Goal: Task Accomplishment & Management: Use online tool/utility

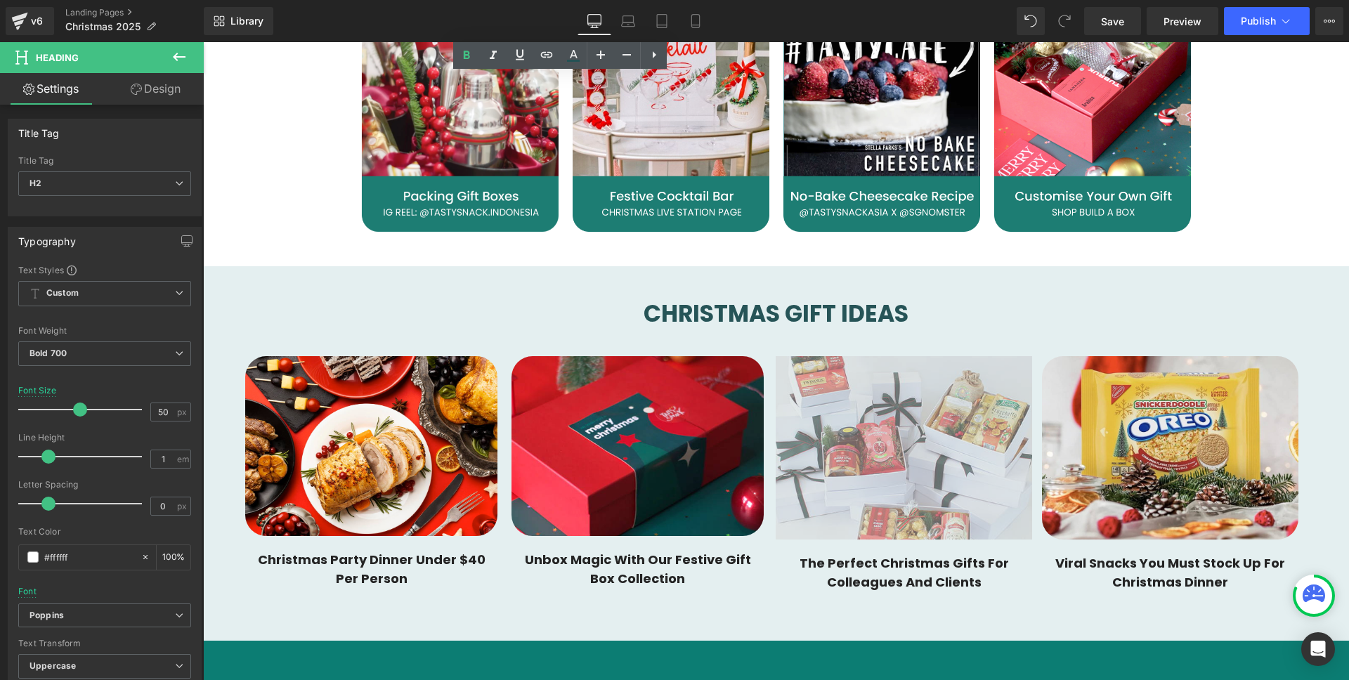
scroll to position [1274, 0]
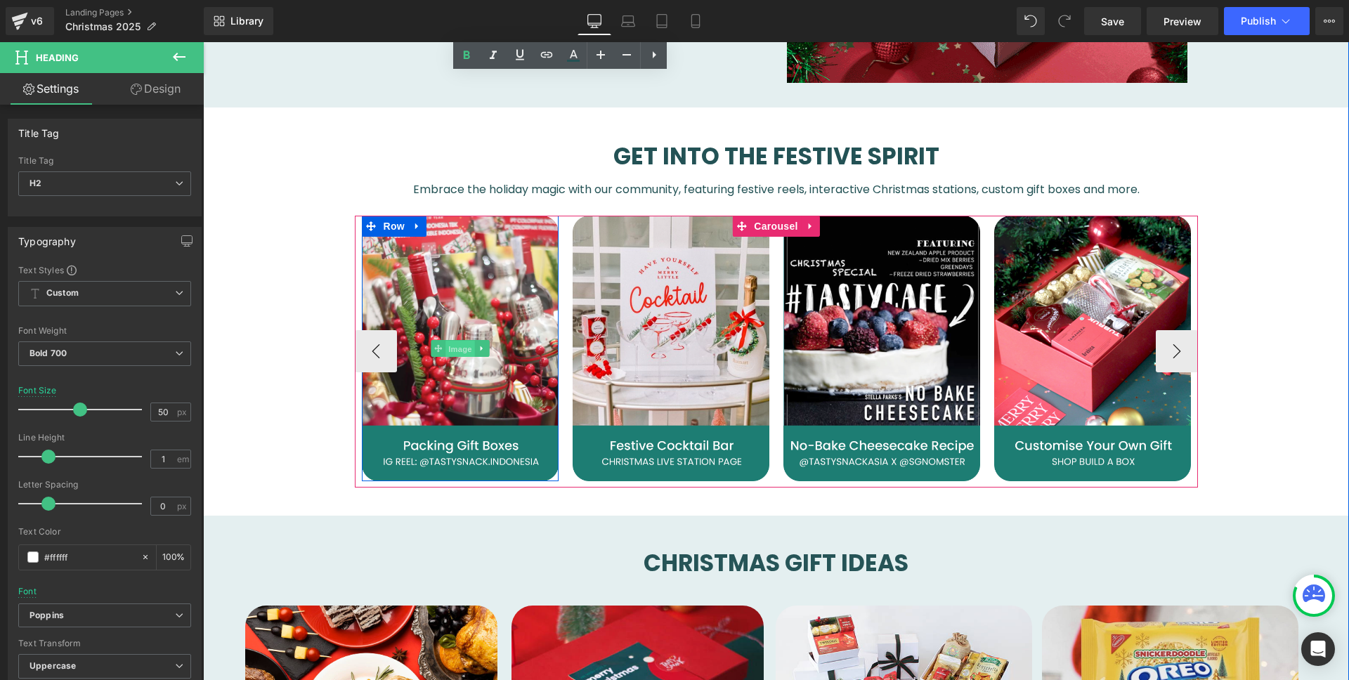
click at [445, 351] on span "Image" at bounding box center [460, 349] width 30 height 17
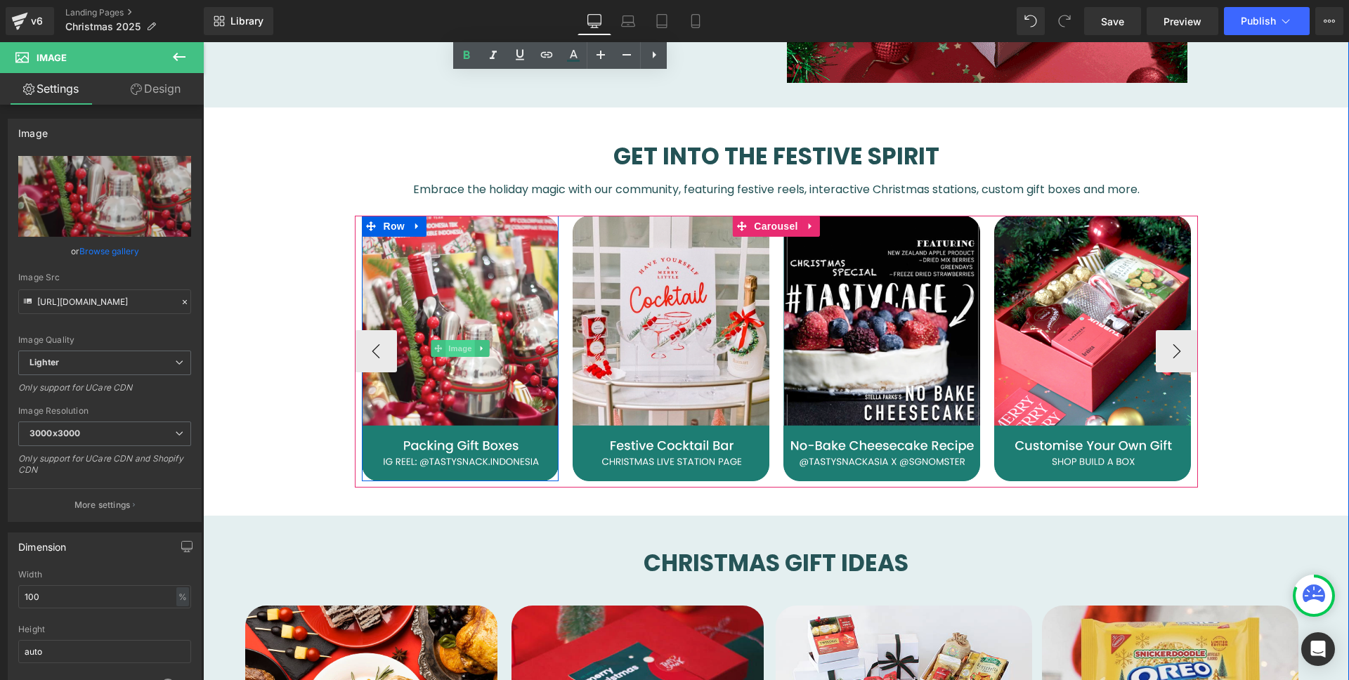
click at [462, 341] on span "Image" at bounding box center [460, 348] width 30 height 17
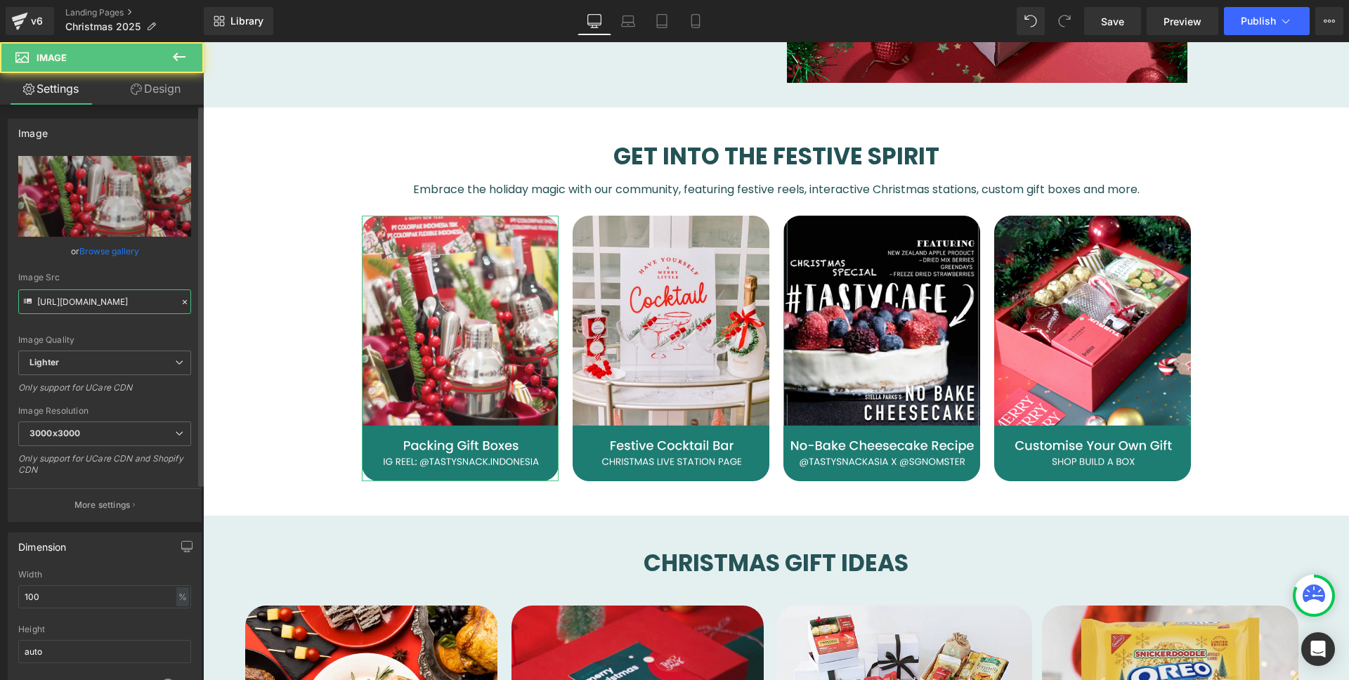
click at [93, 296] on input "[URL][DOMAIN_NAME]" at bounding box center [104, 301] width 173 height 25
click at [93, 297] on input "[URL][DOMAIN_NAME]" at bounding box center [104, 301] width 173 height 25
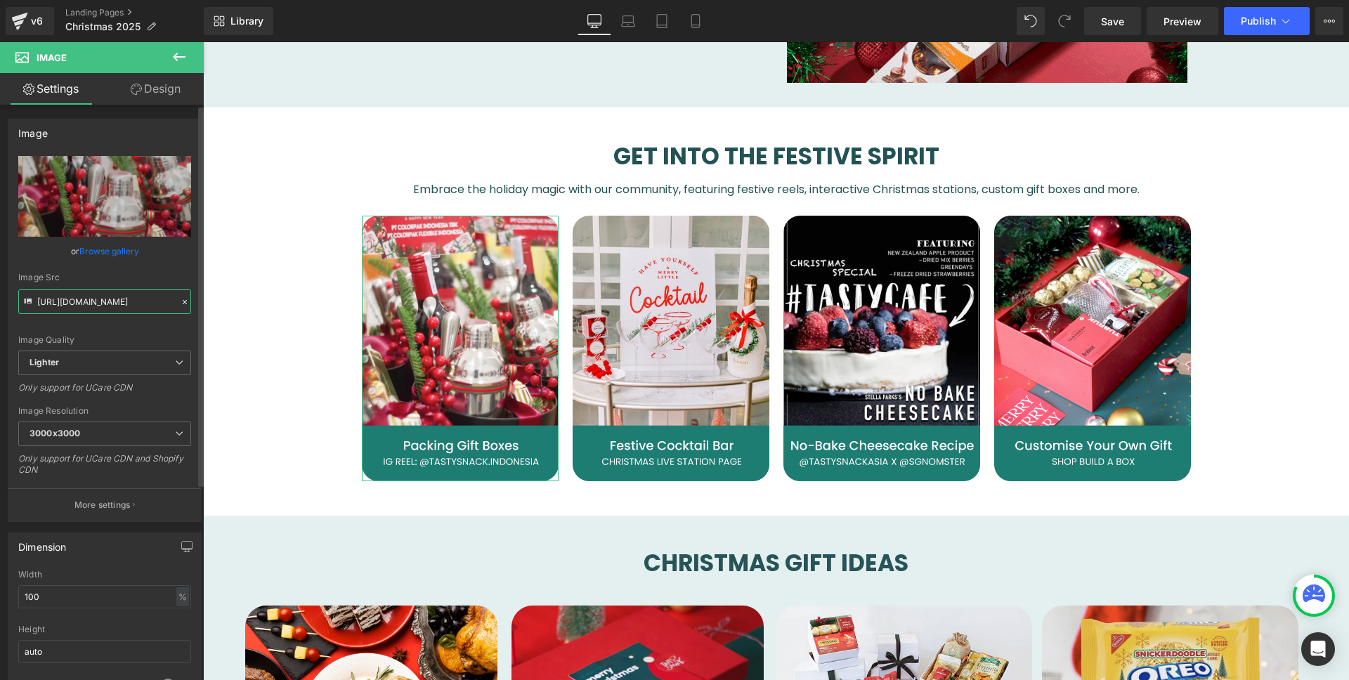
click at [93, 297] on input "[URL][DOMAIN_NAME]" at bounding box center [104, 301] width 173 height 25
type input "[URL][DOMAIN_NAME]"
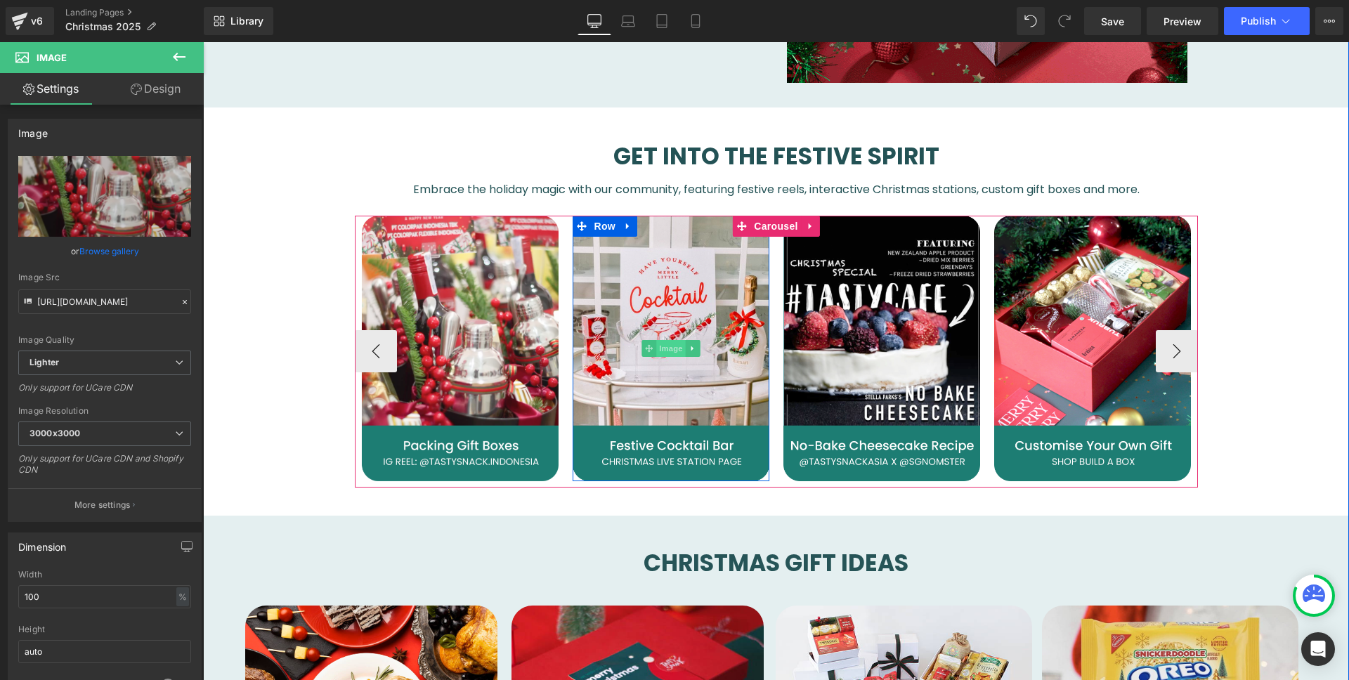
click at [668, 347] on span "Image" at bounding box center [671, 348] width 30 height 17
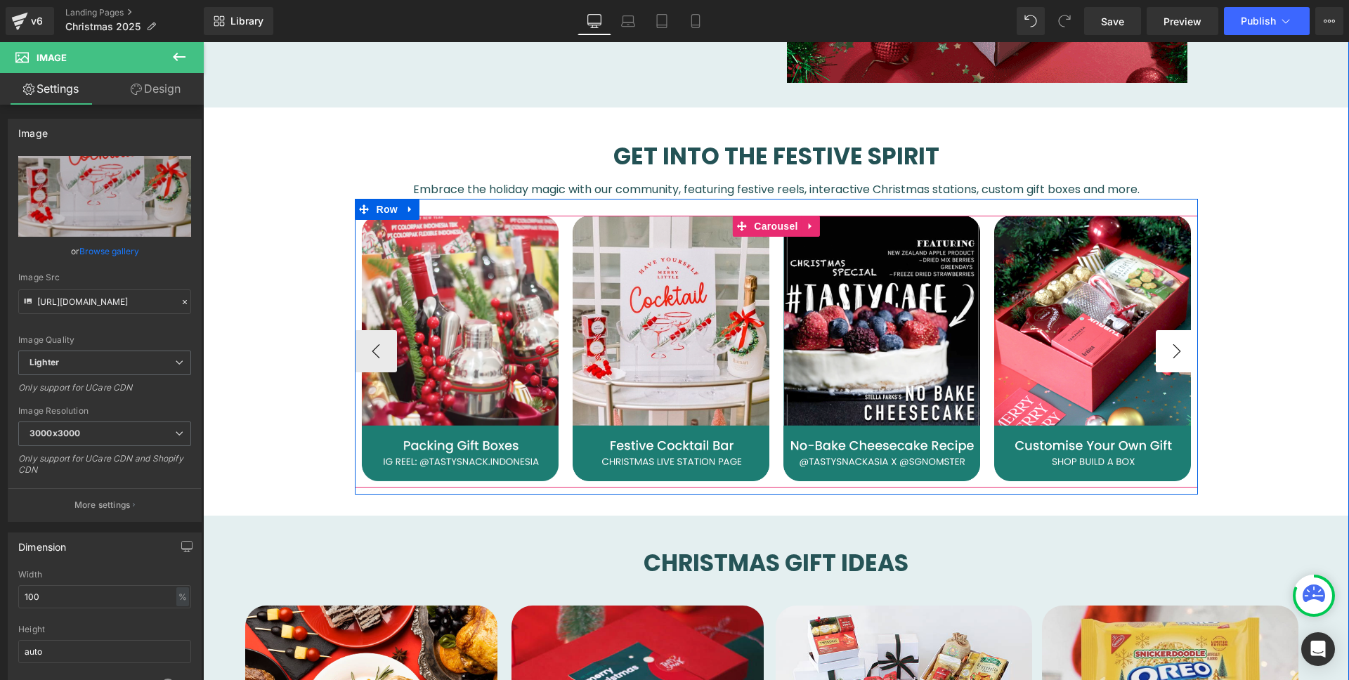
click at [1166, 346] on button "›" at bounding box center [1177, 351] width 42 height 42
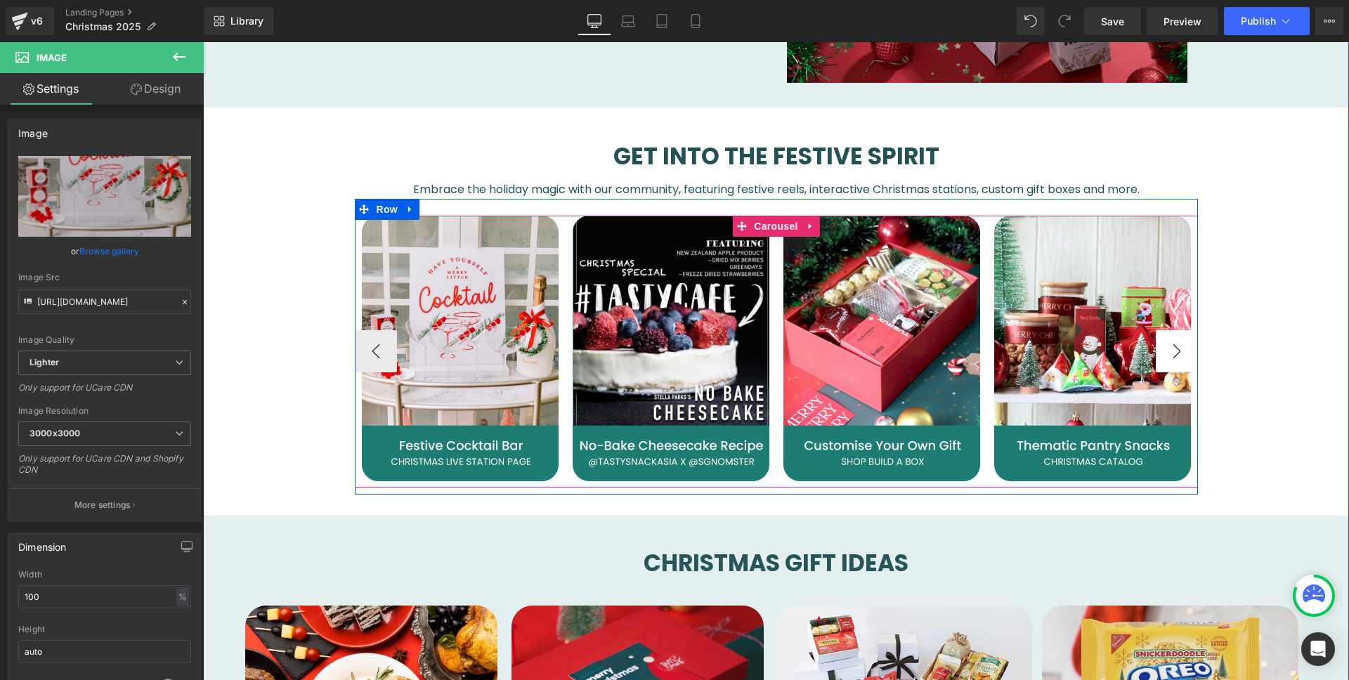
click at [1166, 346] on button "›" at bounding box center [1177, 351] width 42 height 42
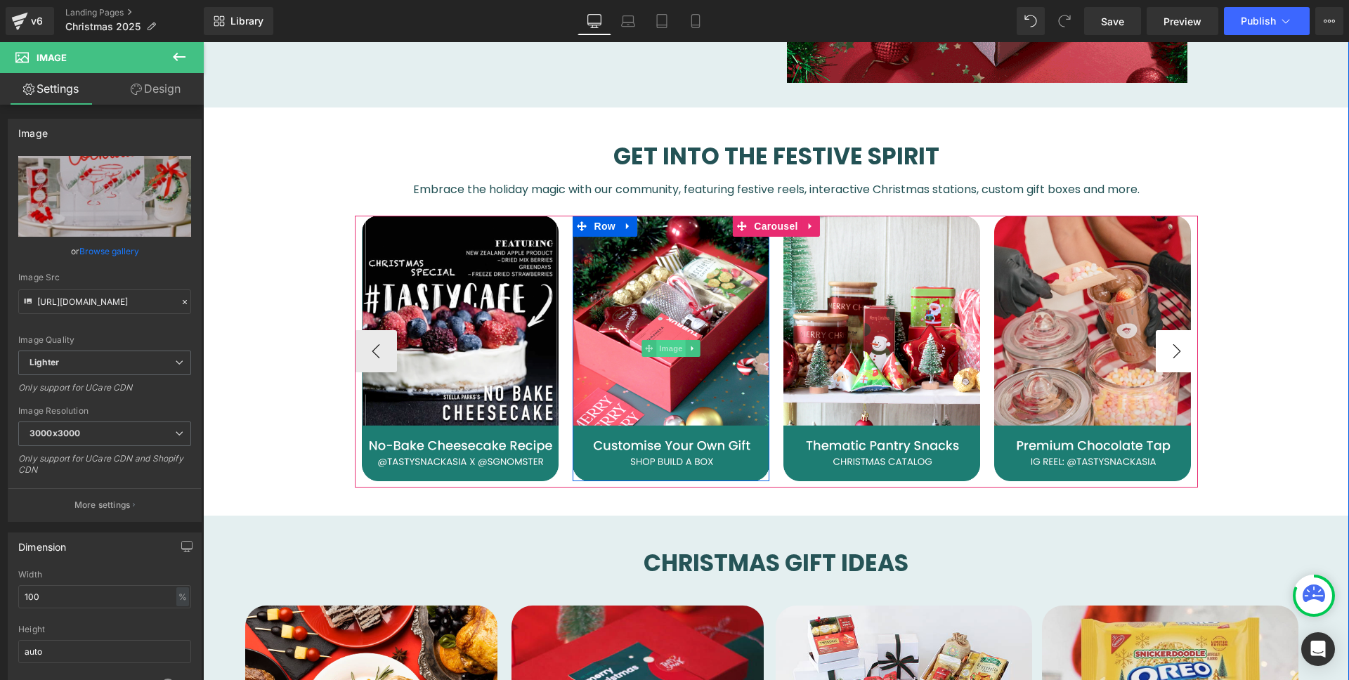
click at [663, 346] on span "Image" at bounding box center [671, 348] width 30 height 17
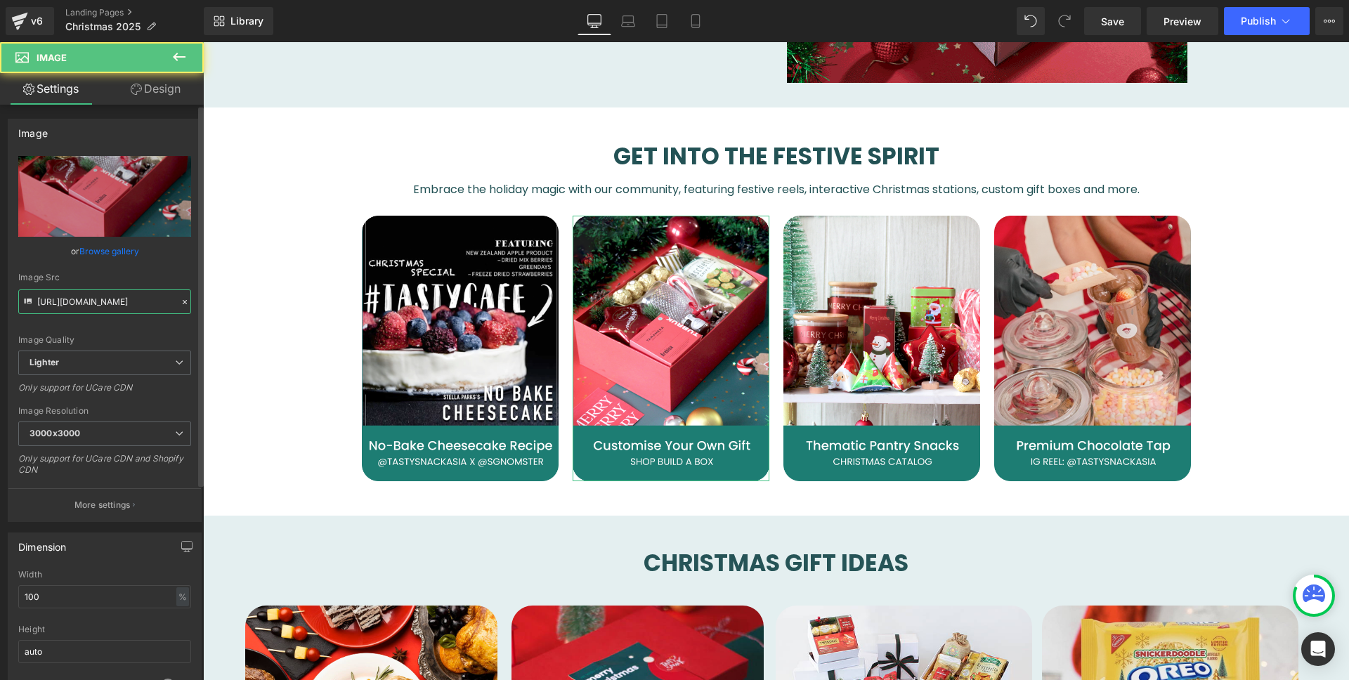
click at [103, 299] on input "[URL][DOMAIN_NAME]" at bounding box center [104, 301] width 173 height 25
type input "[URL][DOMAIN_NAME]"
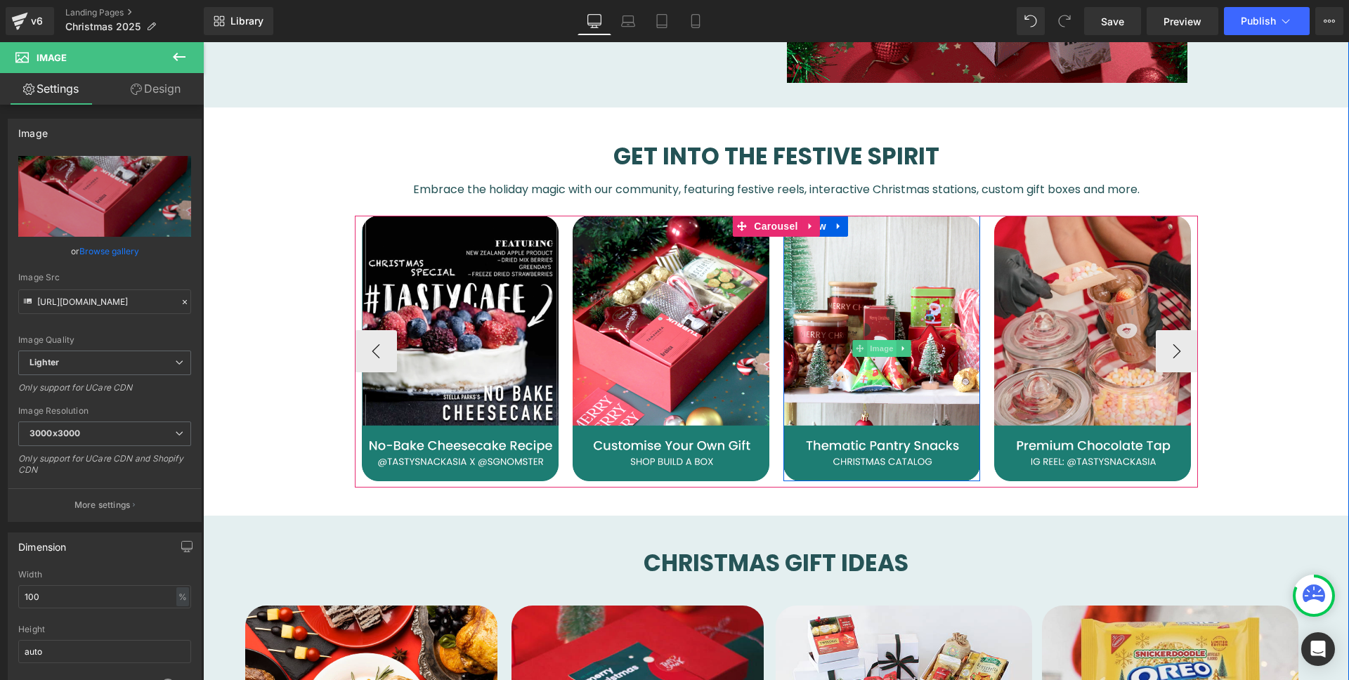
click at [879, 341] on span "Image" at bounding box center [882, 348] width 30 height 17
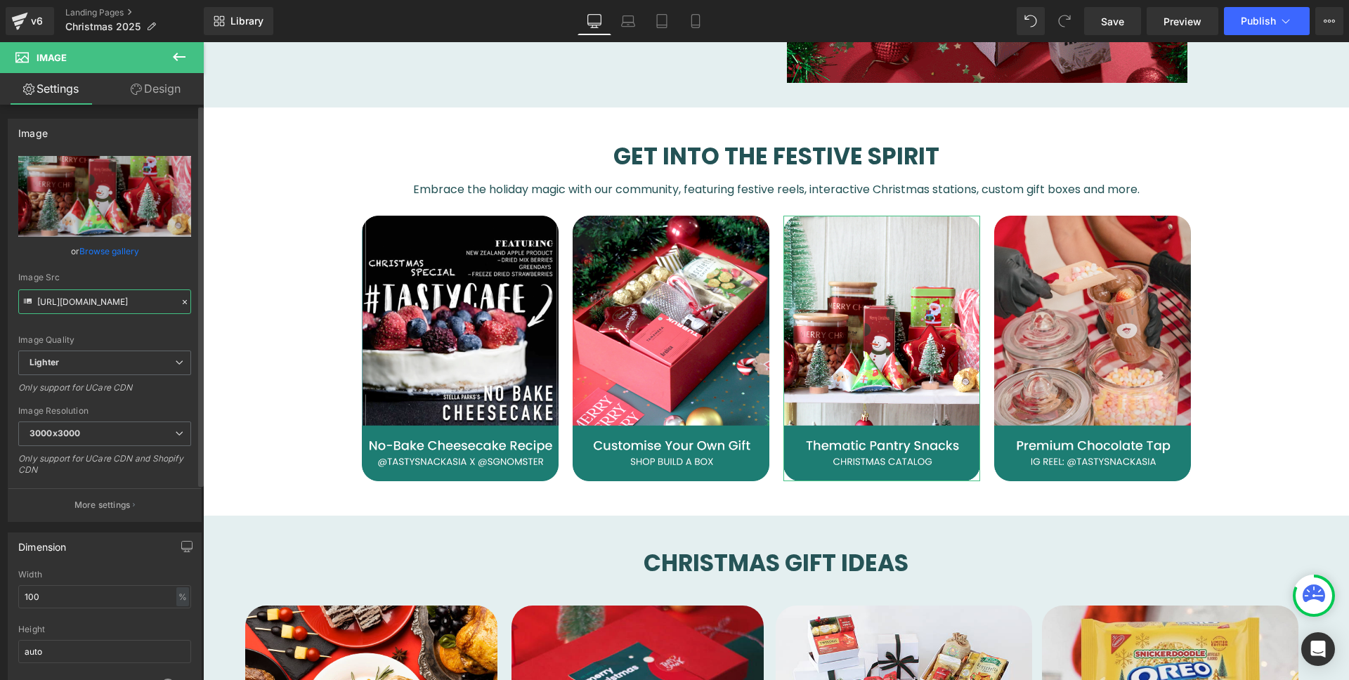
click at [74, 306] on input "[URL][DOMAIN_NAME]" at bounding box center [104, 301] width 173 height 25
type input "[URL][DOMAIN_NAME]"
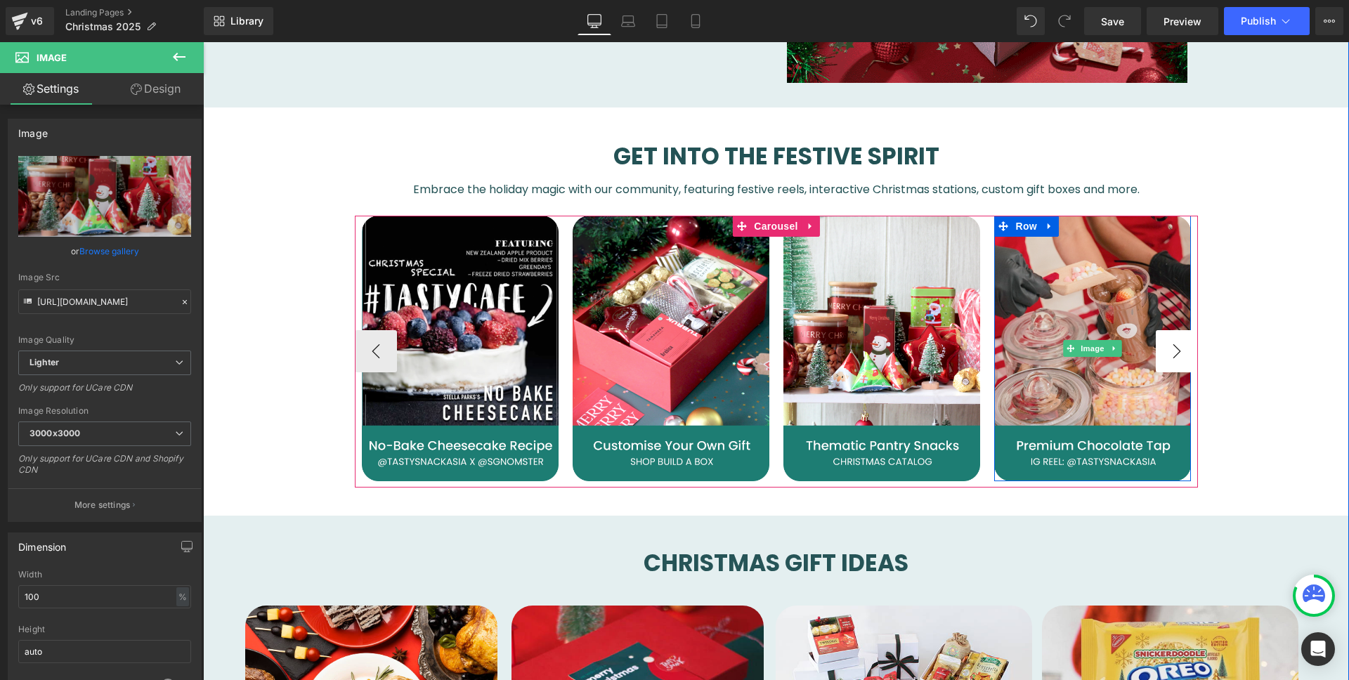
click at [1160, 341] on button "›" at bounding box center [1177, 351] width 42 height 42
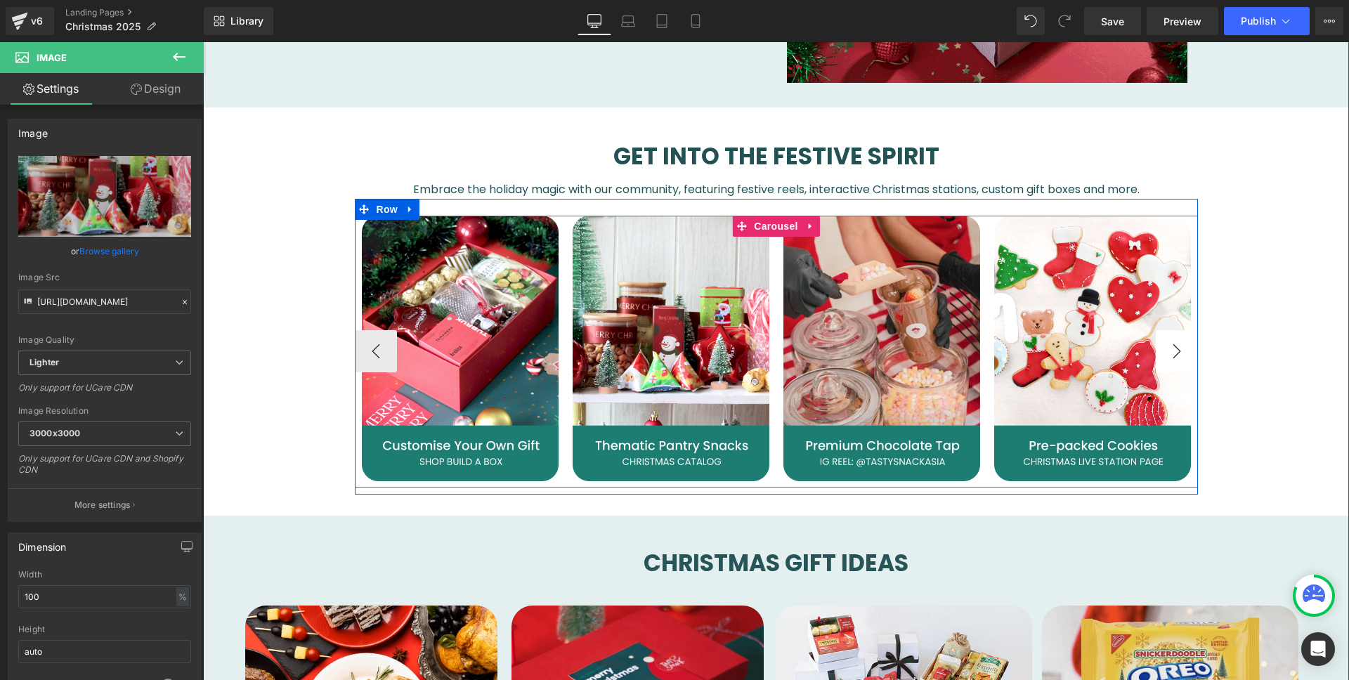
click at [1160, 341] on button "›" at bounding box center [1177, 351] width 42 height 42
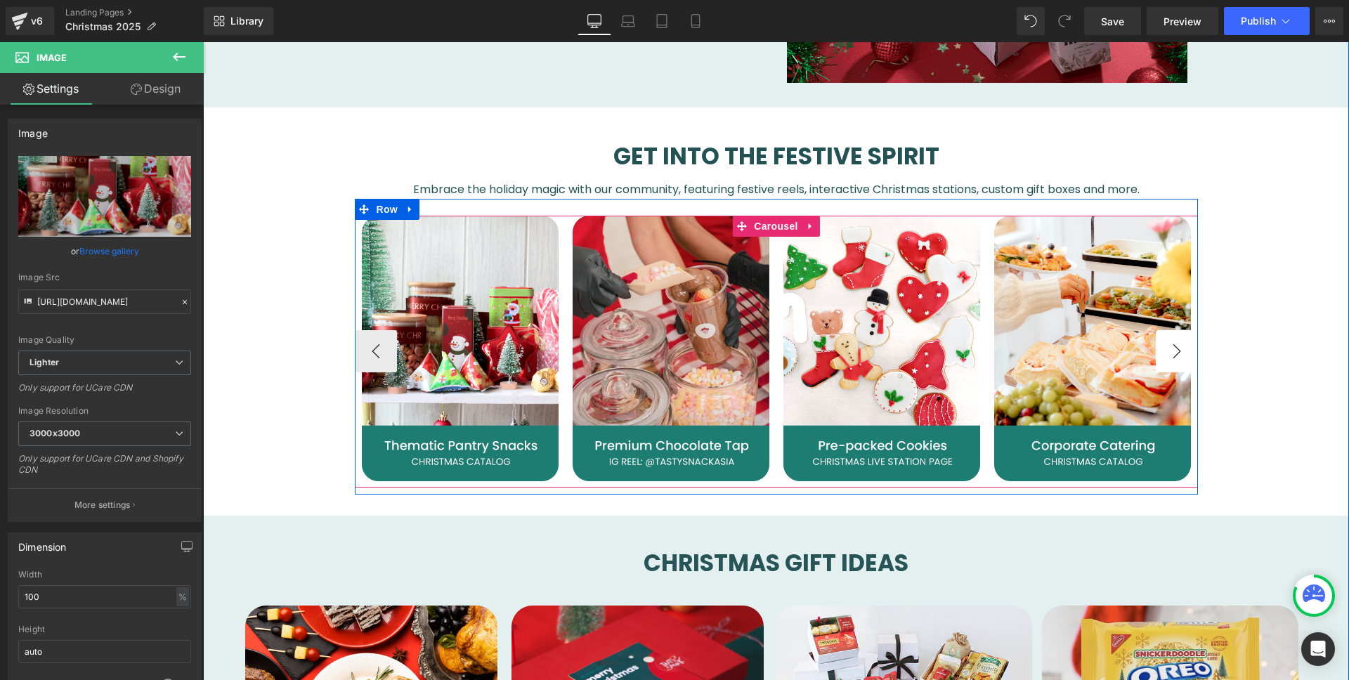
click at [1161, 341] on button "›" at bounding box center [1177, 351] width 42 height 42
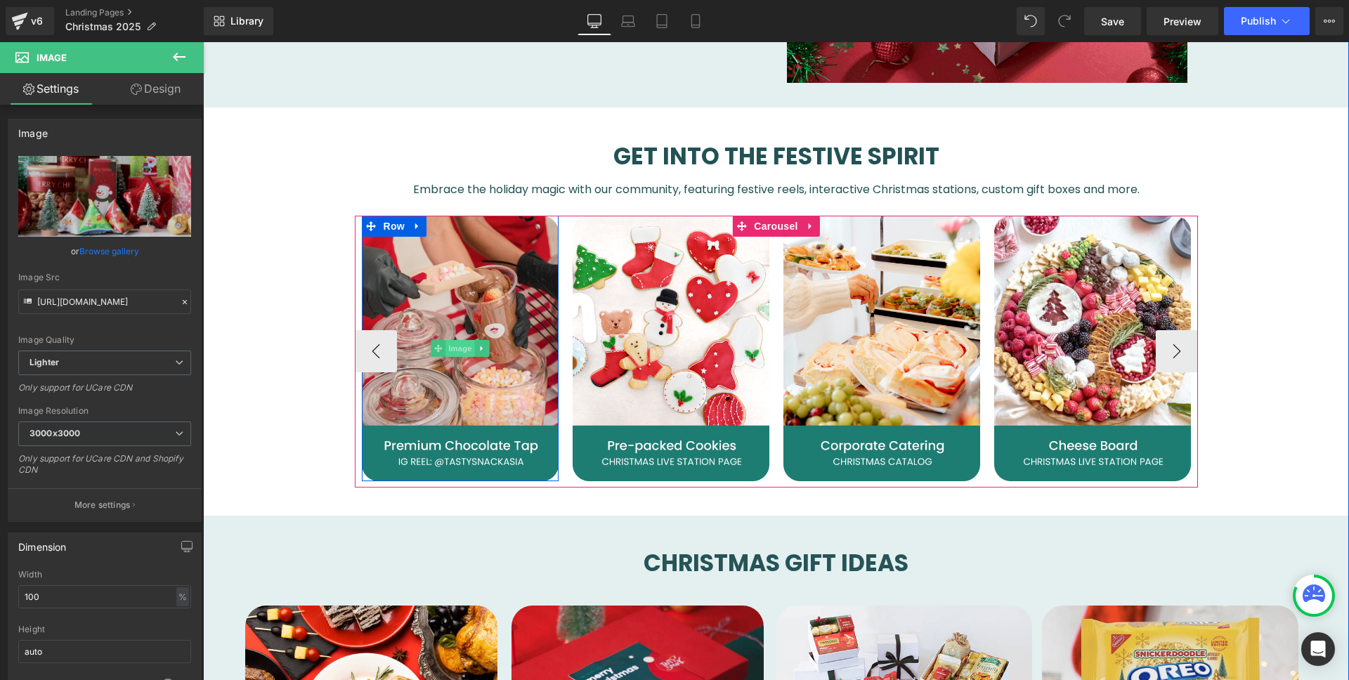
click at [461, 341] on span "Image" at bounding box center [460, 348] width 30 height 17
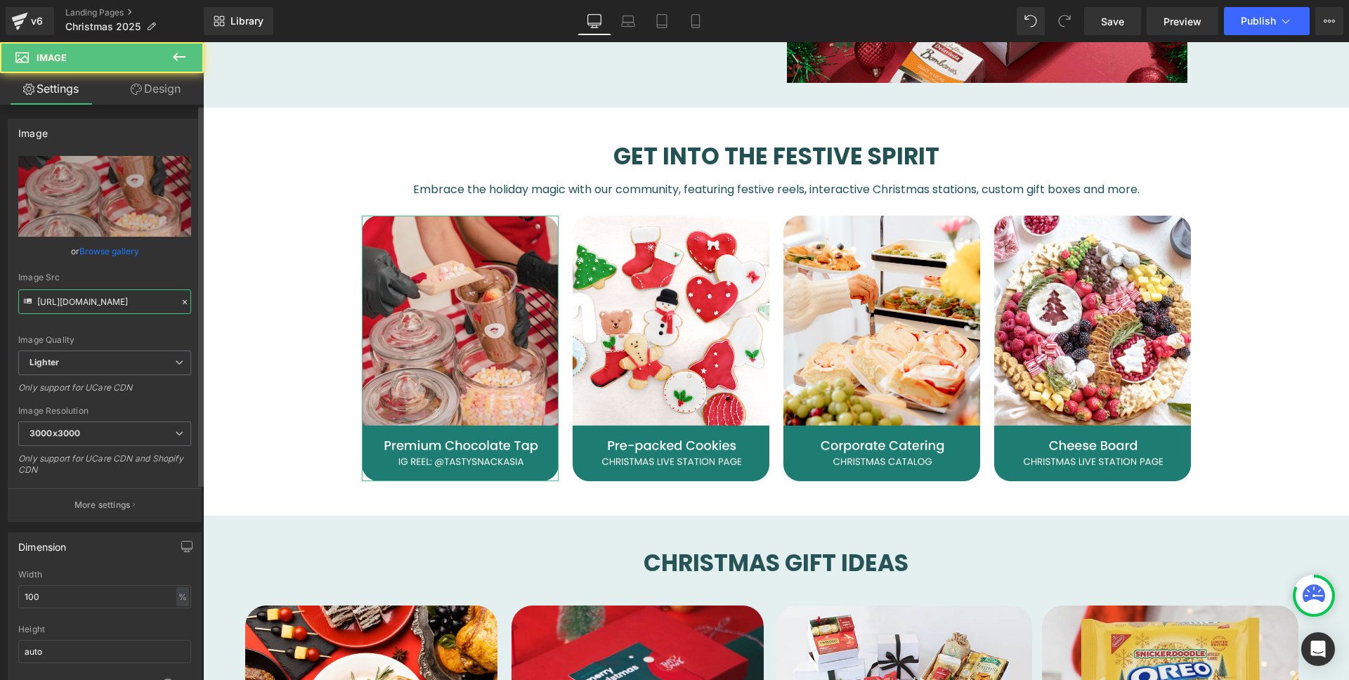
click at [118, 304] on input "[URL][DOMAIN_NAME]" at bounding box center [104, 301] width 173 height 25
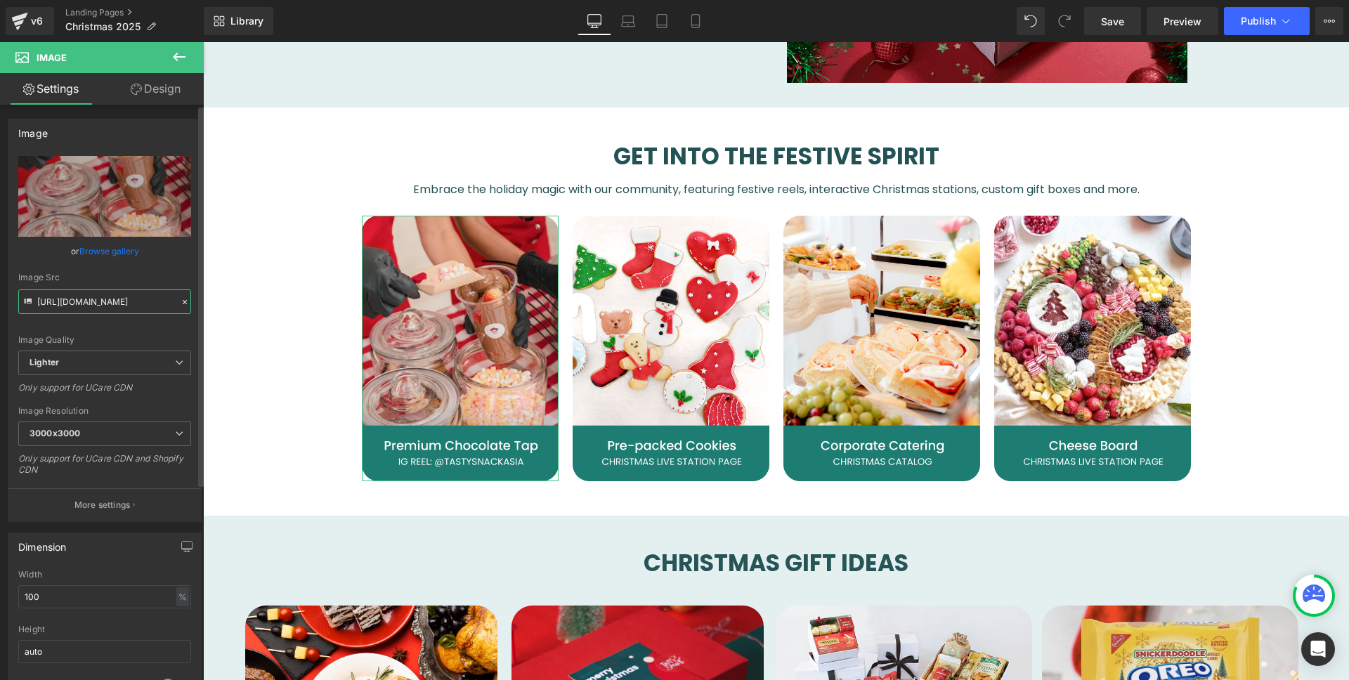
click at [118, 304] on input "[URL][DOMAIN_NAME]" at bounding box center [104, 301] width 173 height 25
type input "[URL][DOMAIN_NAME]"
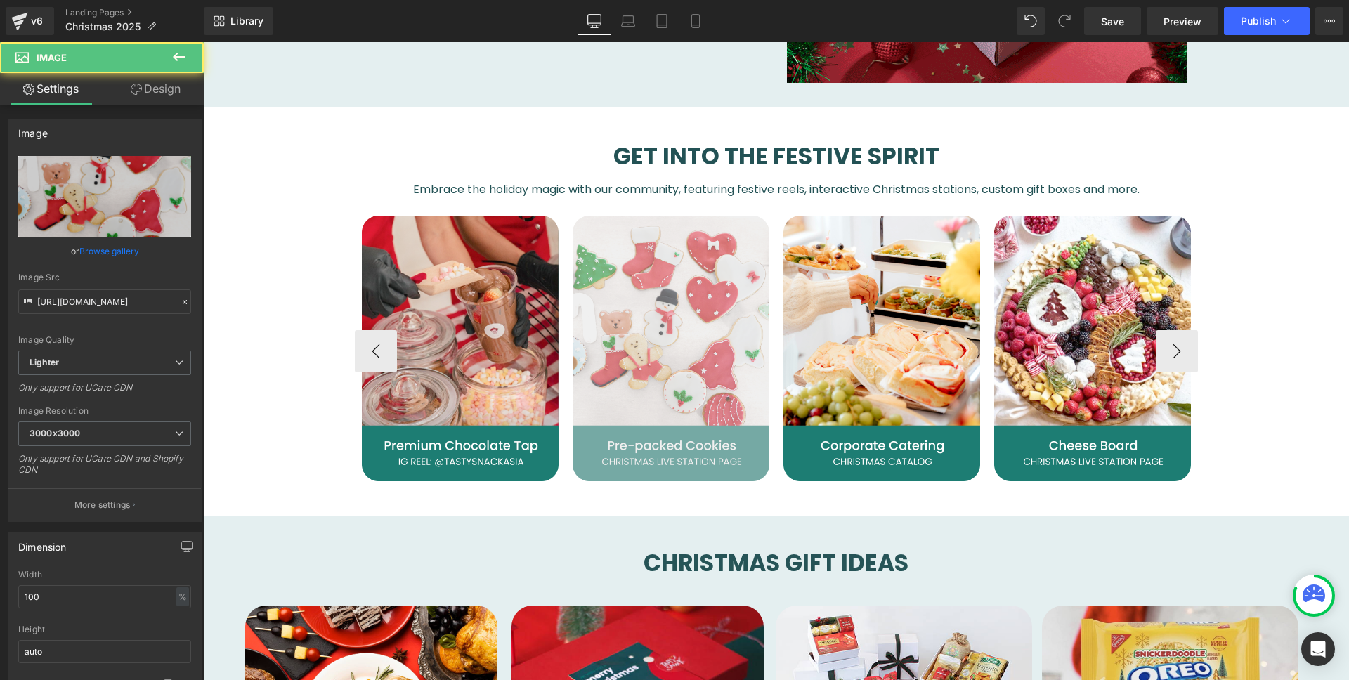
click at [678, 338] on img at bounding box center [671, 349] width 197 height 266
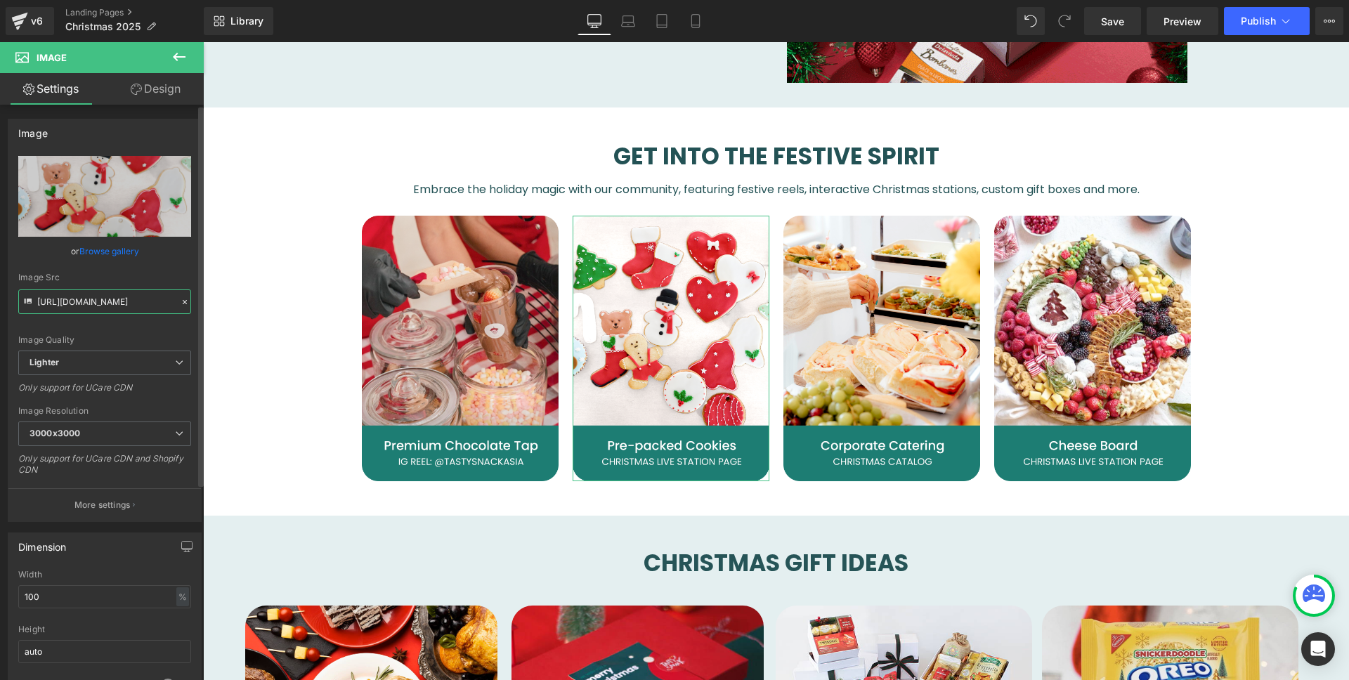
click at [96, 308] on input "[URL][DOMAIN_NAME]" at bounding box center [104, 301] width 173 height 25
type input "[URL][DOMAIN_NAME]"
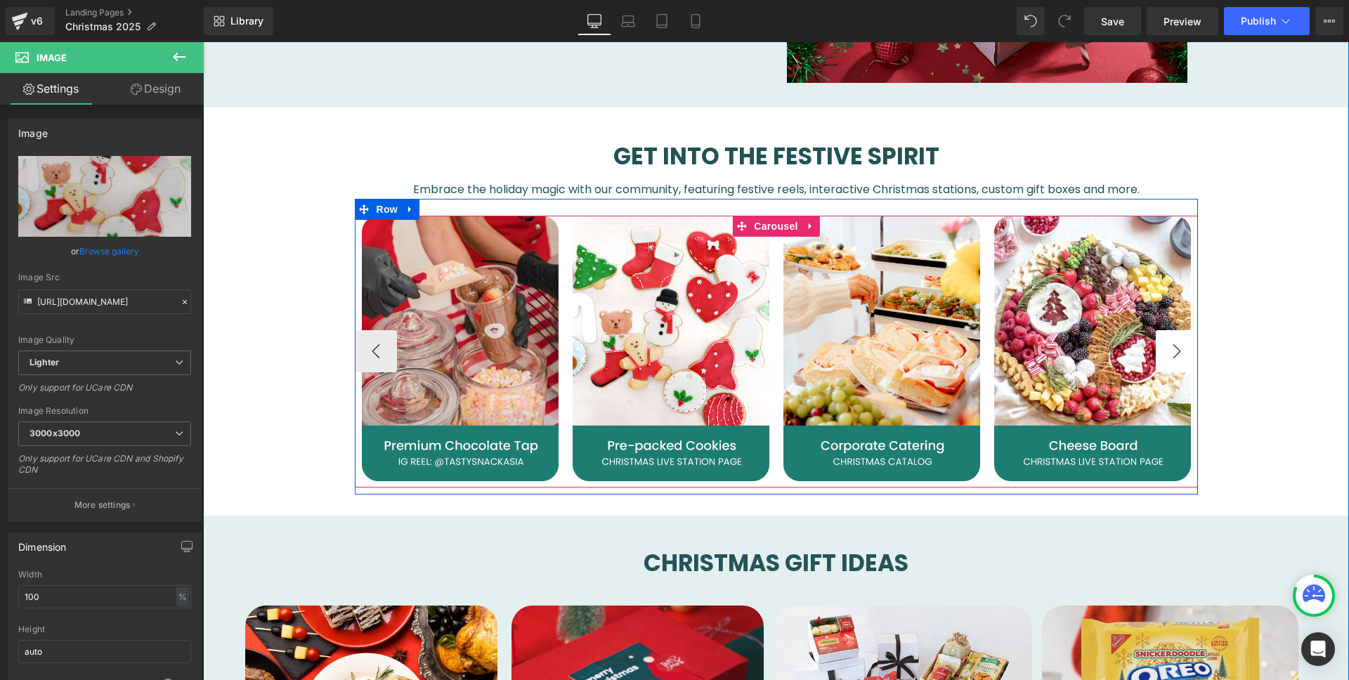
click at [1168, 339] on button "›" at bounding box center [1177, 351] width 42 height 42
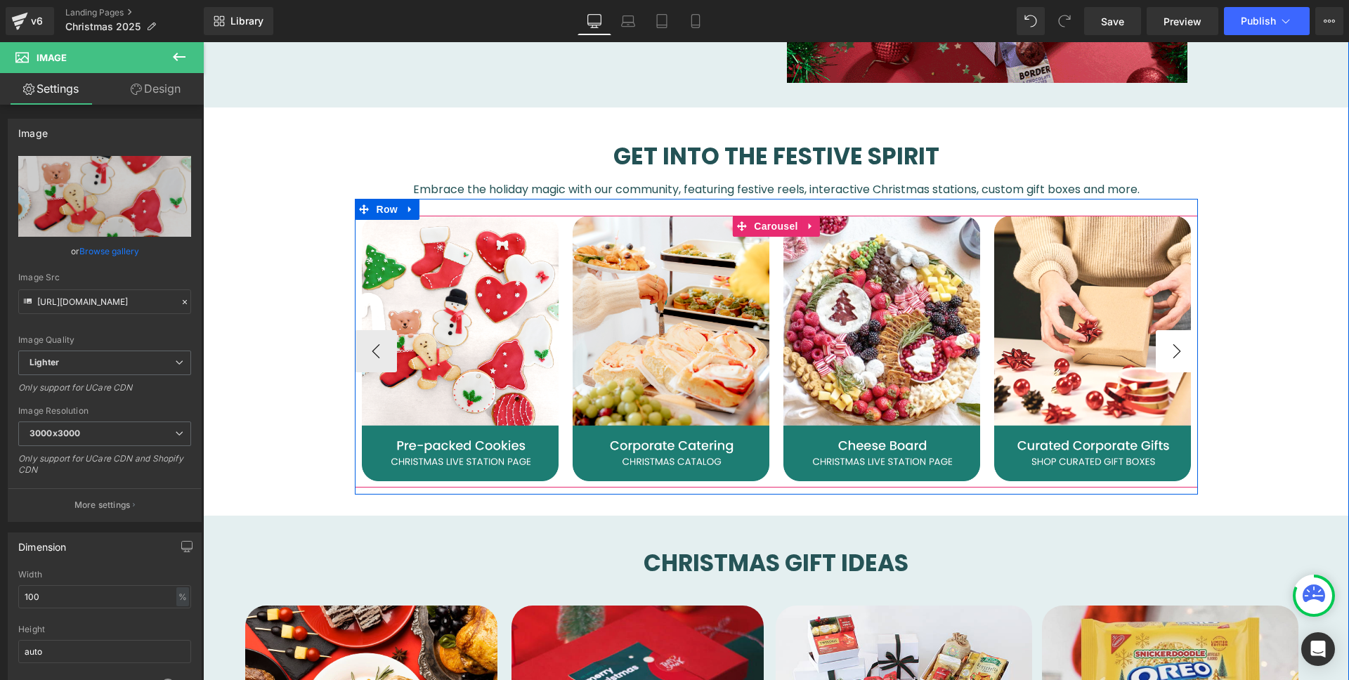
click at [1168, 339] on button "›" at bounding box center [1177, 351] width 42 height 42
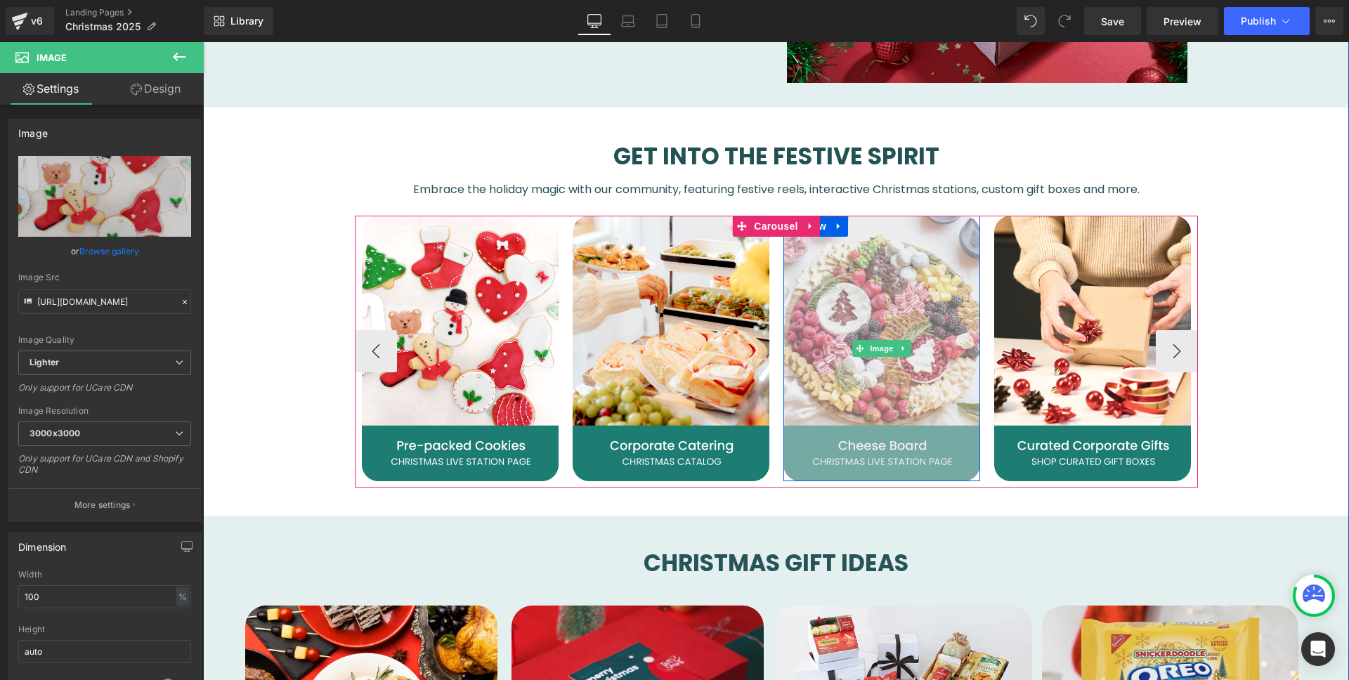
click at [867, 338] on img at bounding box center [881, 349] width 197 height 266
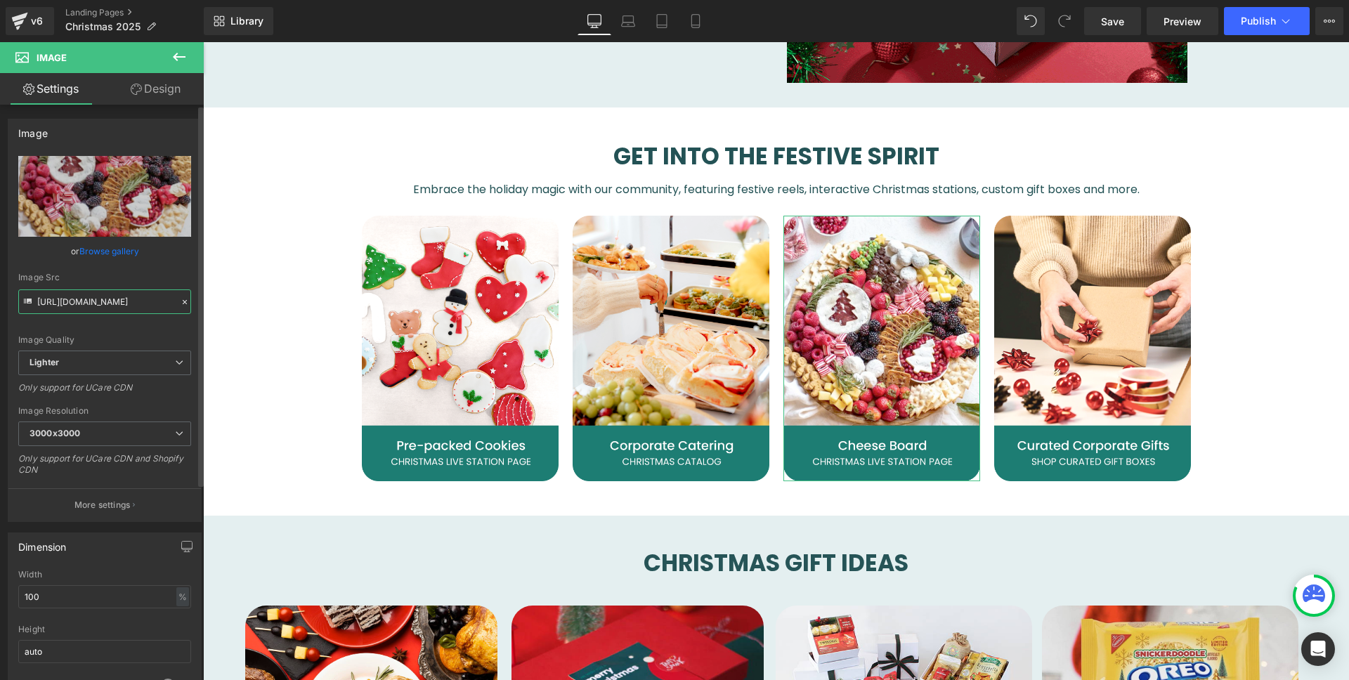
click at [124, 300] on input "[URL][DOMAIN_NAME]" at bounding box center [104, 301] width 173 height 25
type input "[URL][DOMAIN_NAME]"
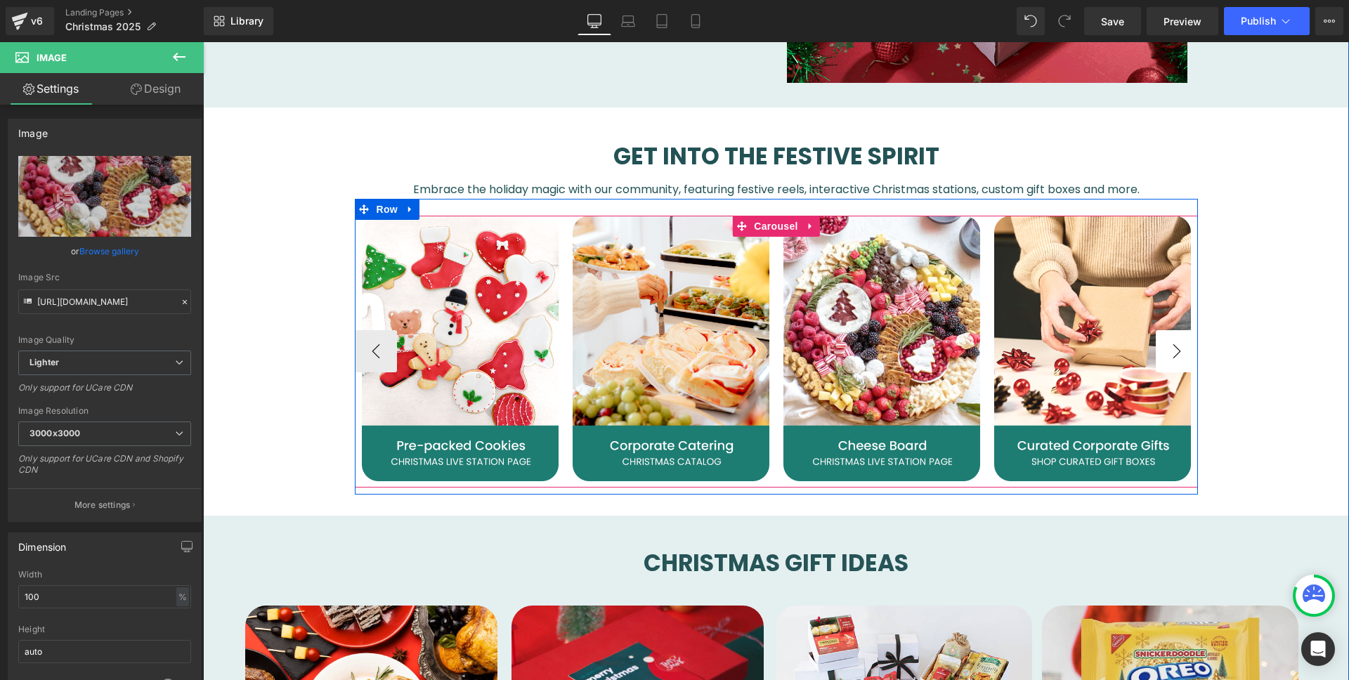
click at [1168, 341] on button "›" at bounding box center [1177, 351] width 42 height 42
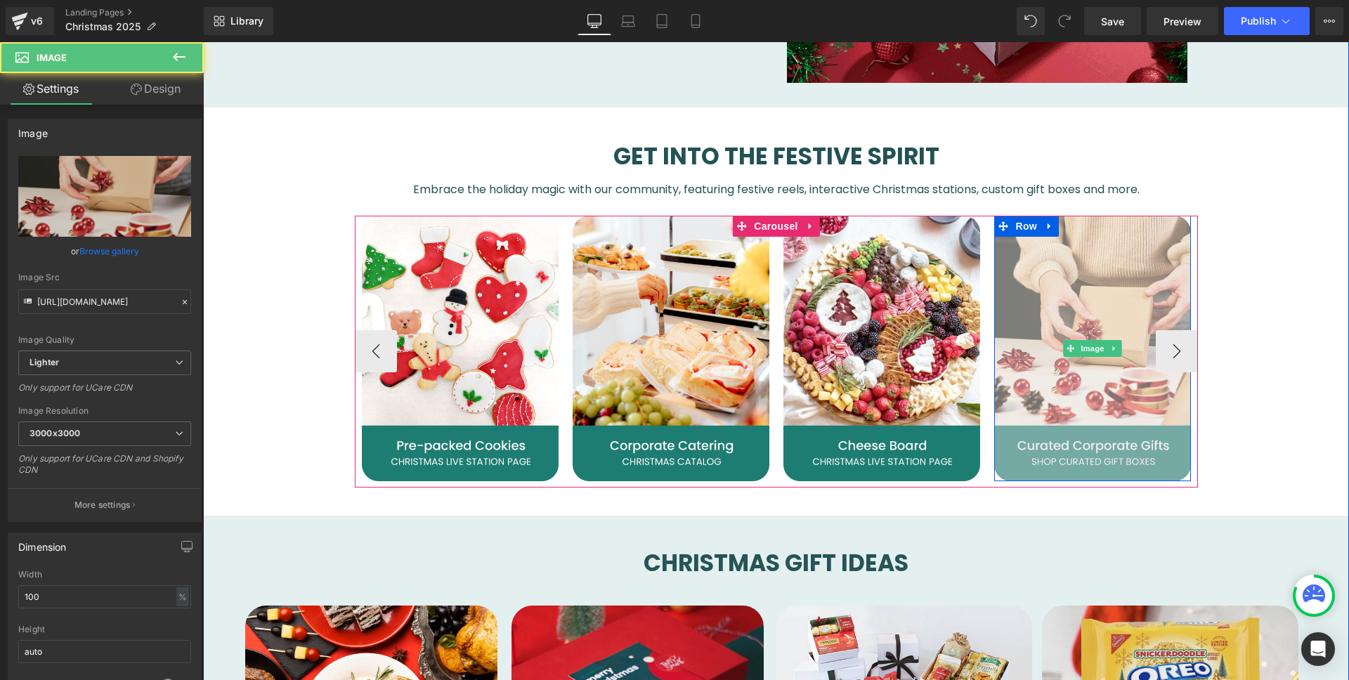
click at [1104, 337] on img at bounding box center [1092, 349] width 197 height 266
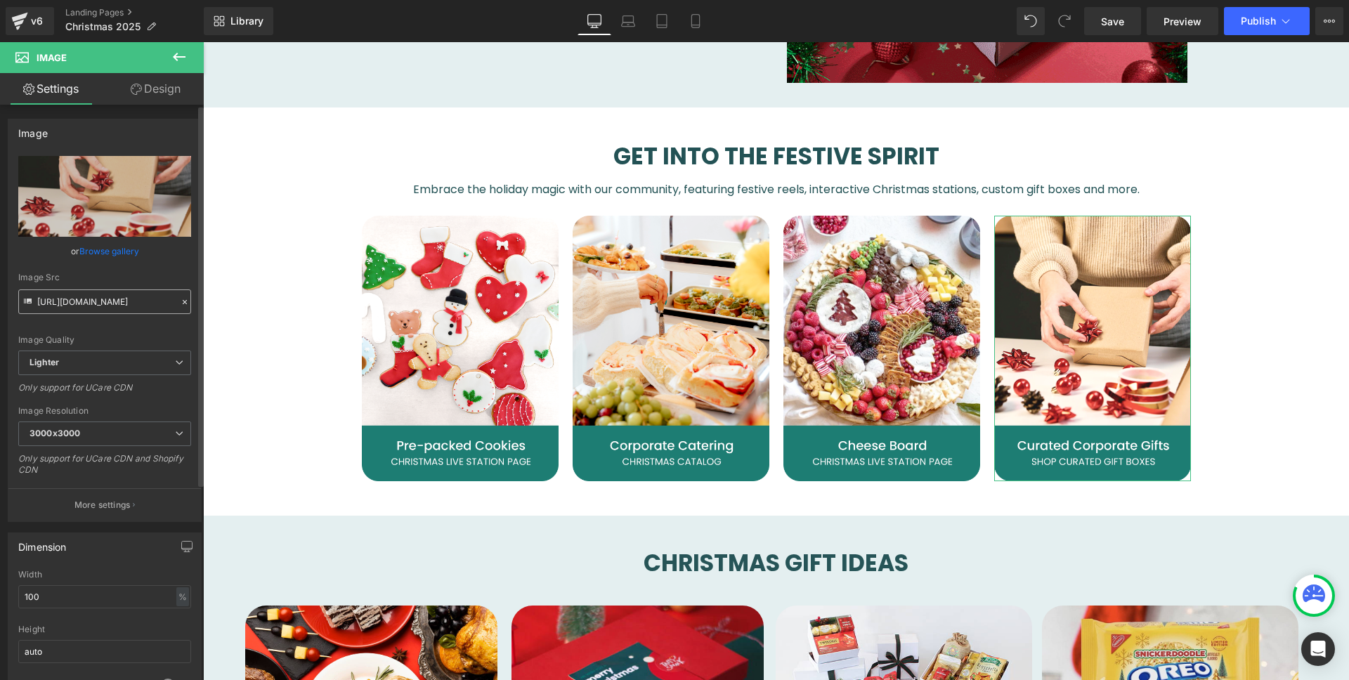
click at [94, 304] on input "[URL][DOMAIN_NAME]" at bounding box center [104, 301] width 173 height 25
type input "[URL][DOMAIN_NAME]"
